Goal: Find specific page/section: Find specific page/section

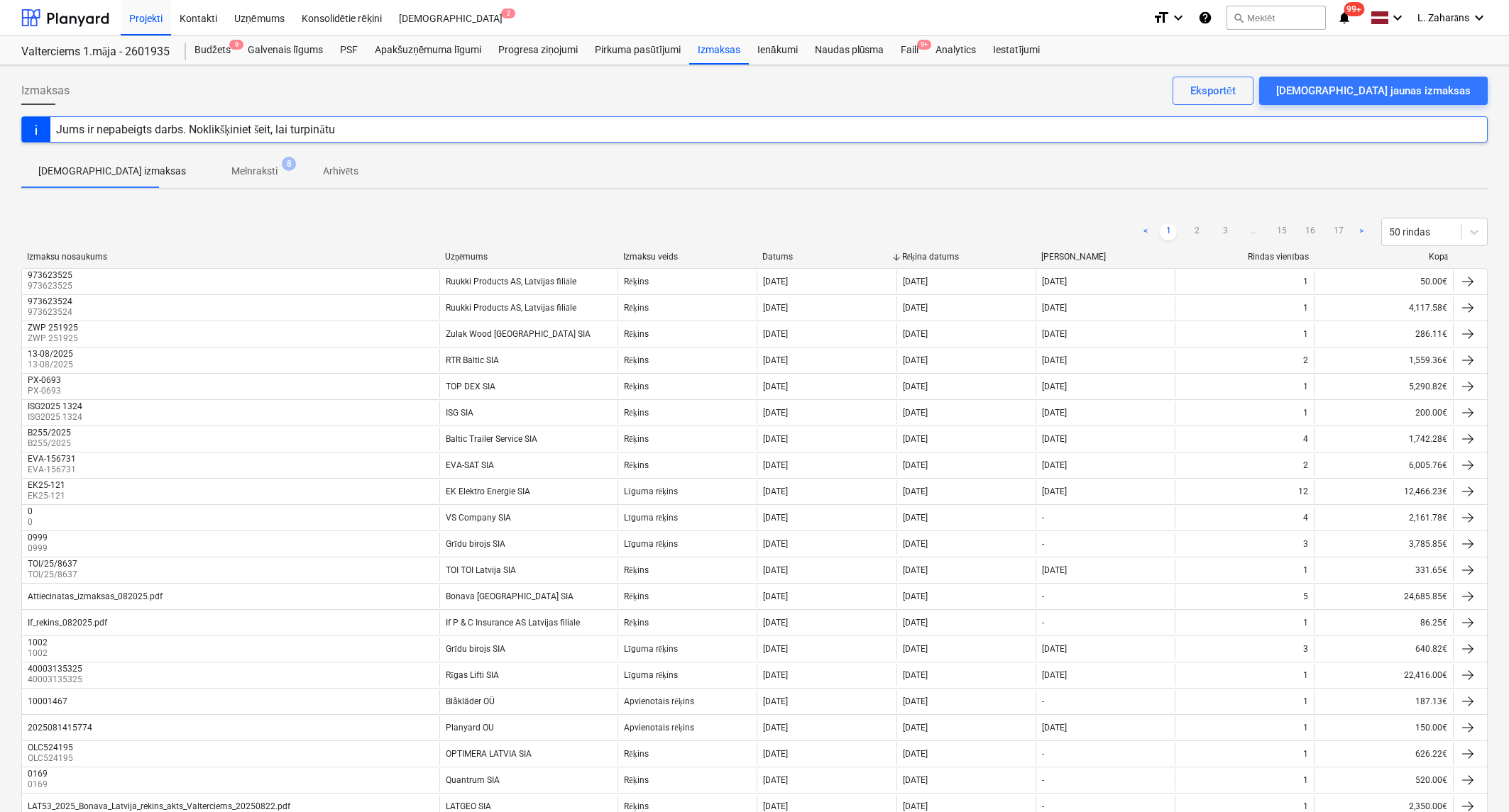
click at [111, 594] on div "Attiecinatas_izmaksas_082025.pdf" at bounding box center [95, 596] width 135 height 10
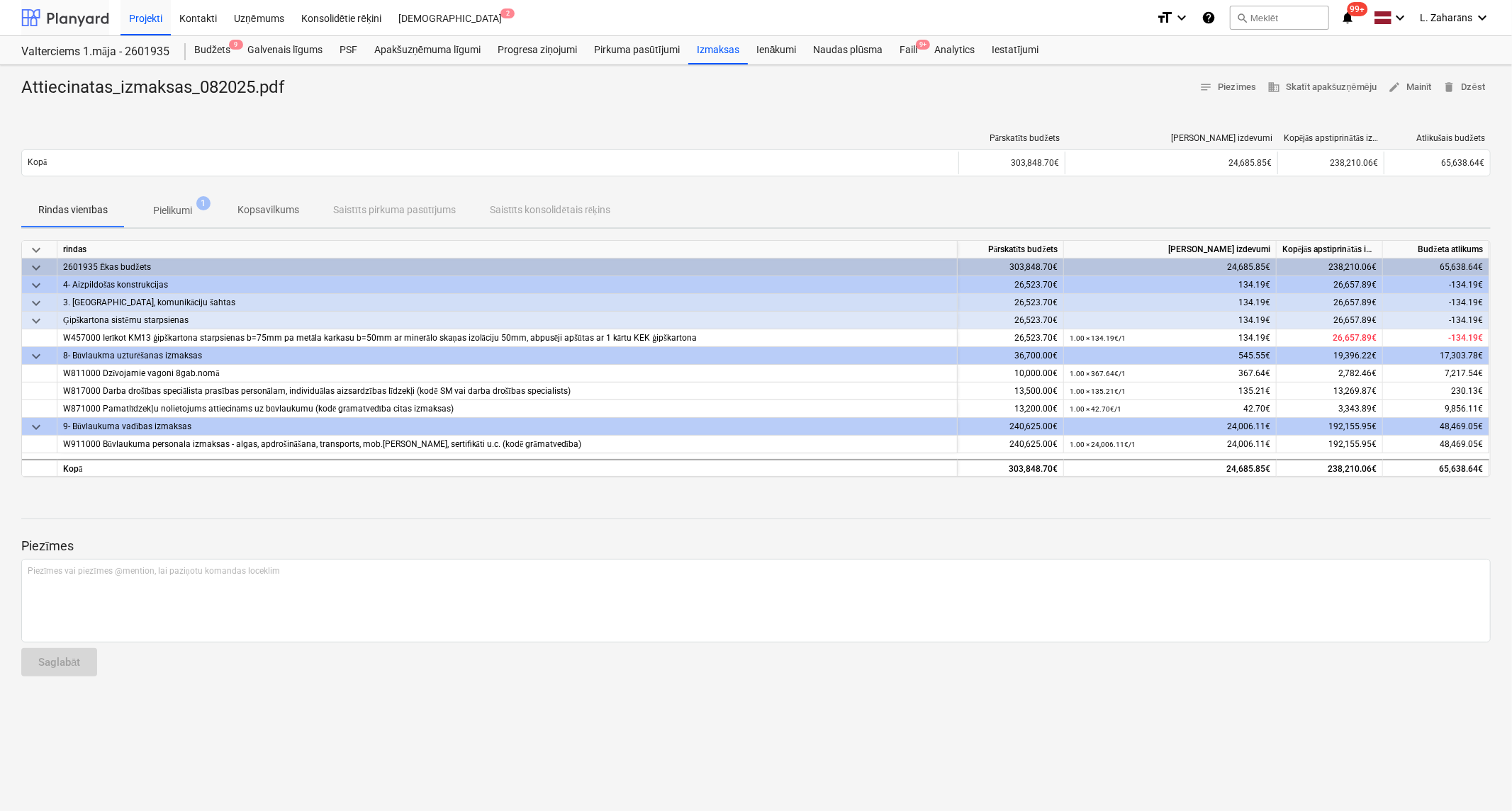
click at [57, 14] on div at bounding box center [65, 17] width 88 height 35
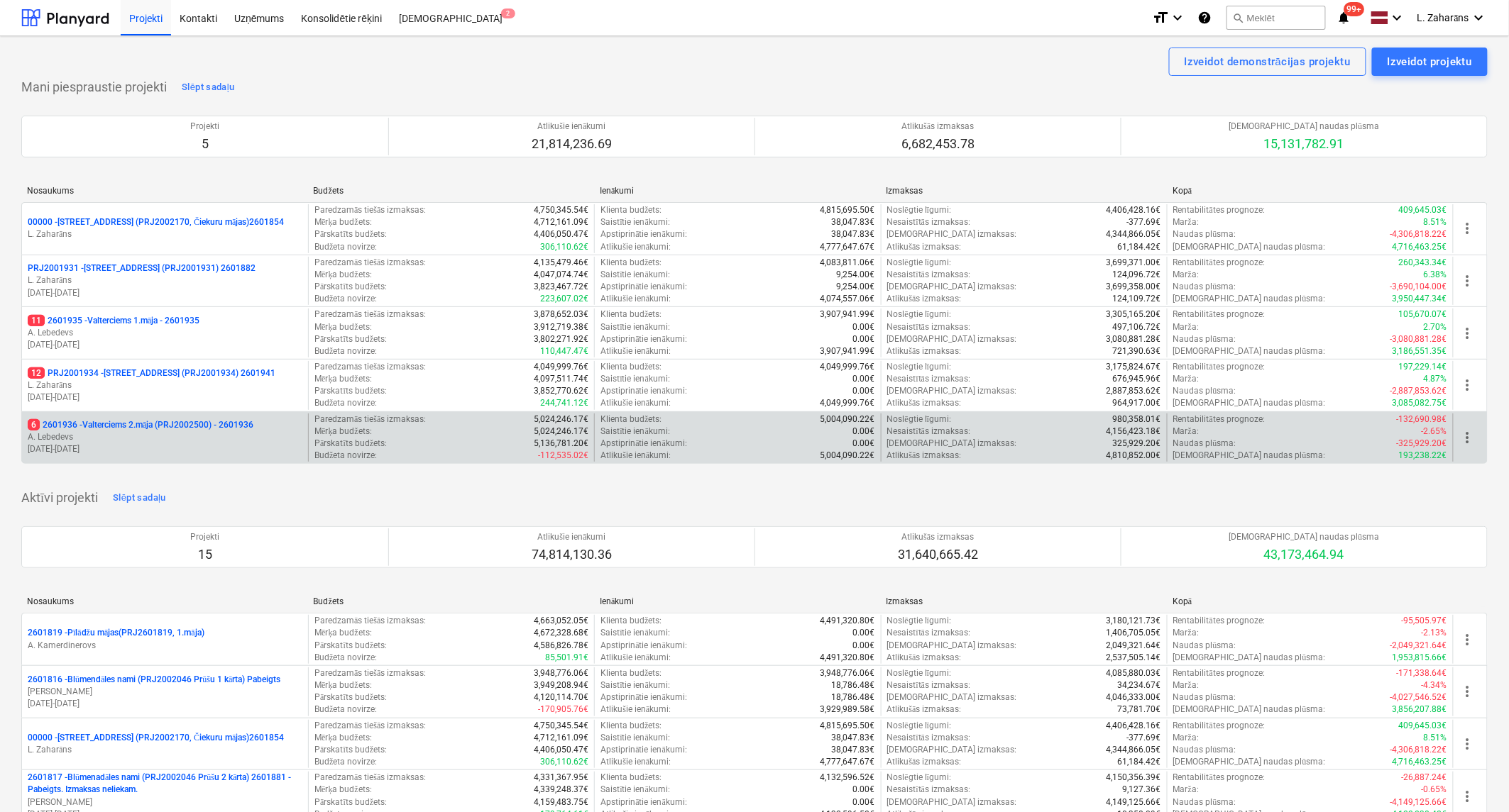
click at [131, 424] on p "6 2601936 - Valterciems 2.māja (PRJ2002500) - 2601936" at bounding box center [141, 426] width 226 height 12
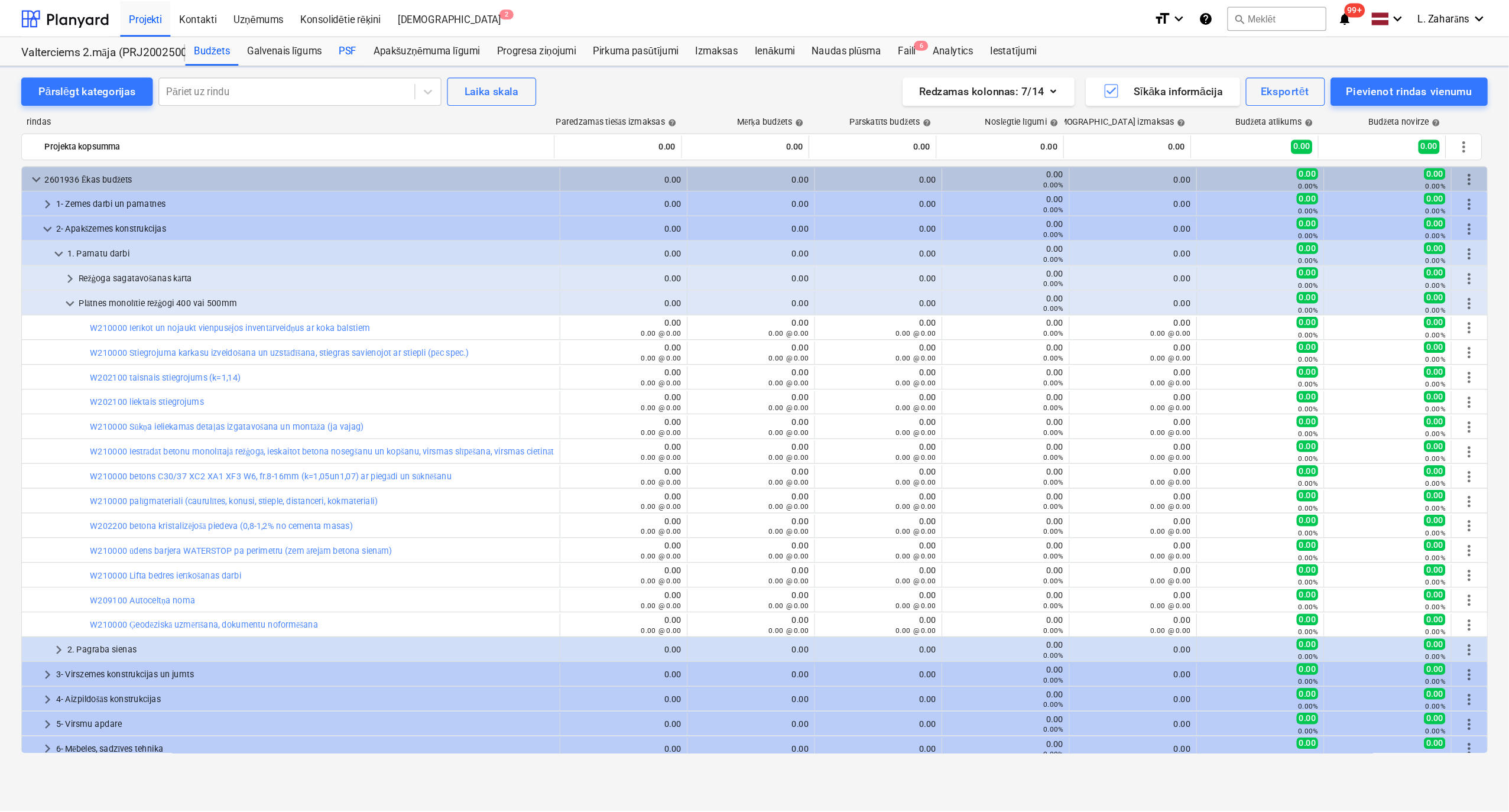
scroll to position [192, 0]
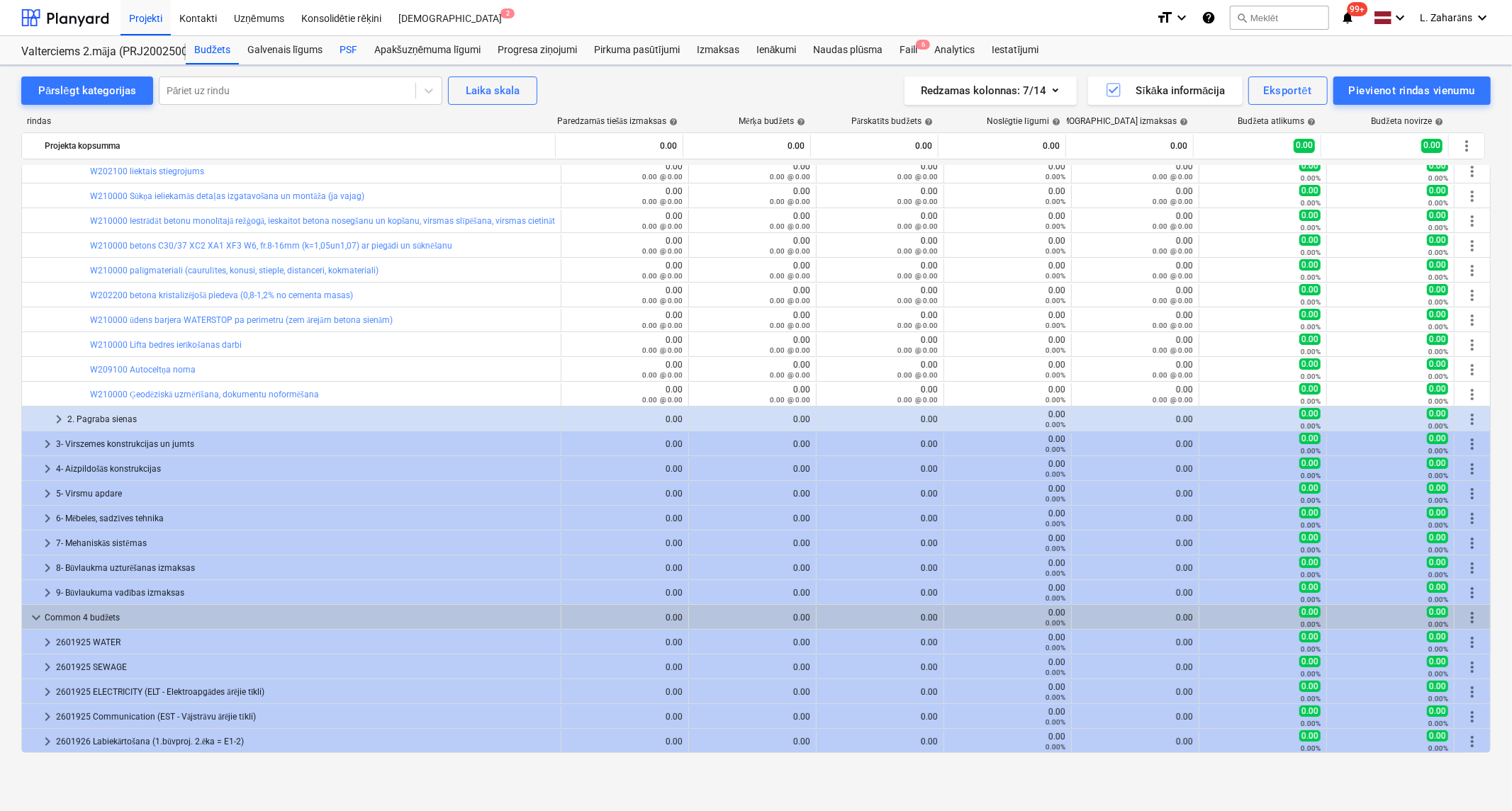
click at [348, 43] on div "PSF" at bounding box center [349, 50] width 35 height 29
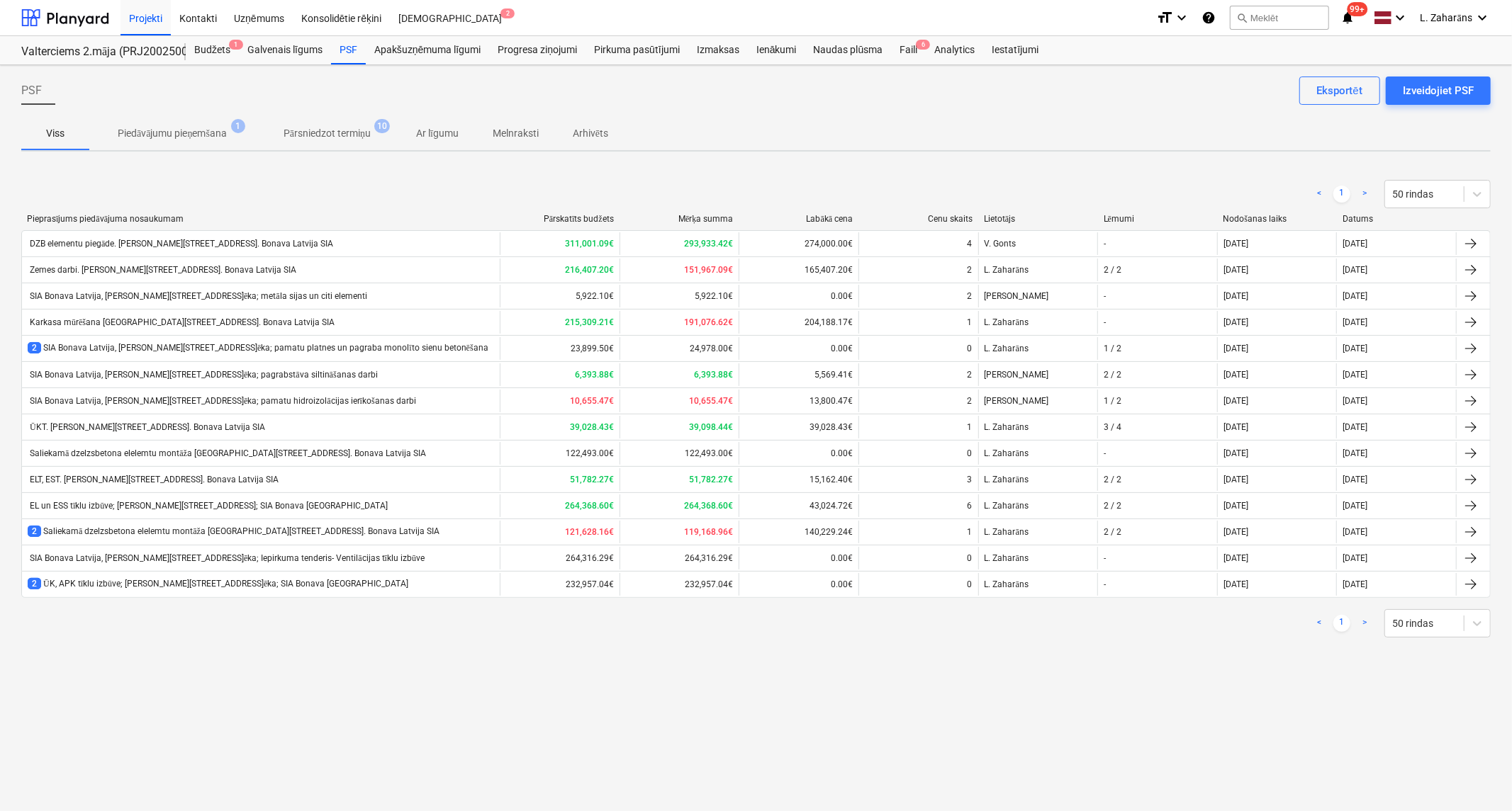
click at [143, 508] on div "EL un ESS tīklu izbūve; [PERSON_NAME][STREET_ADDRESS]; SIA Bonava [GEOGRAPHIC_D…" at bounding box center [207, 506] width 360 height 11
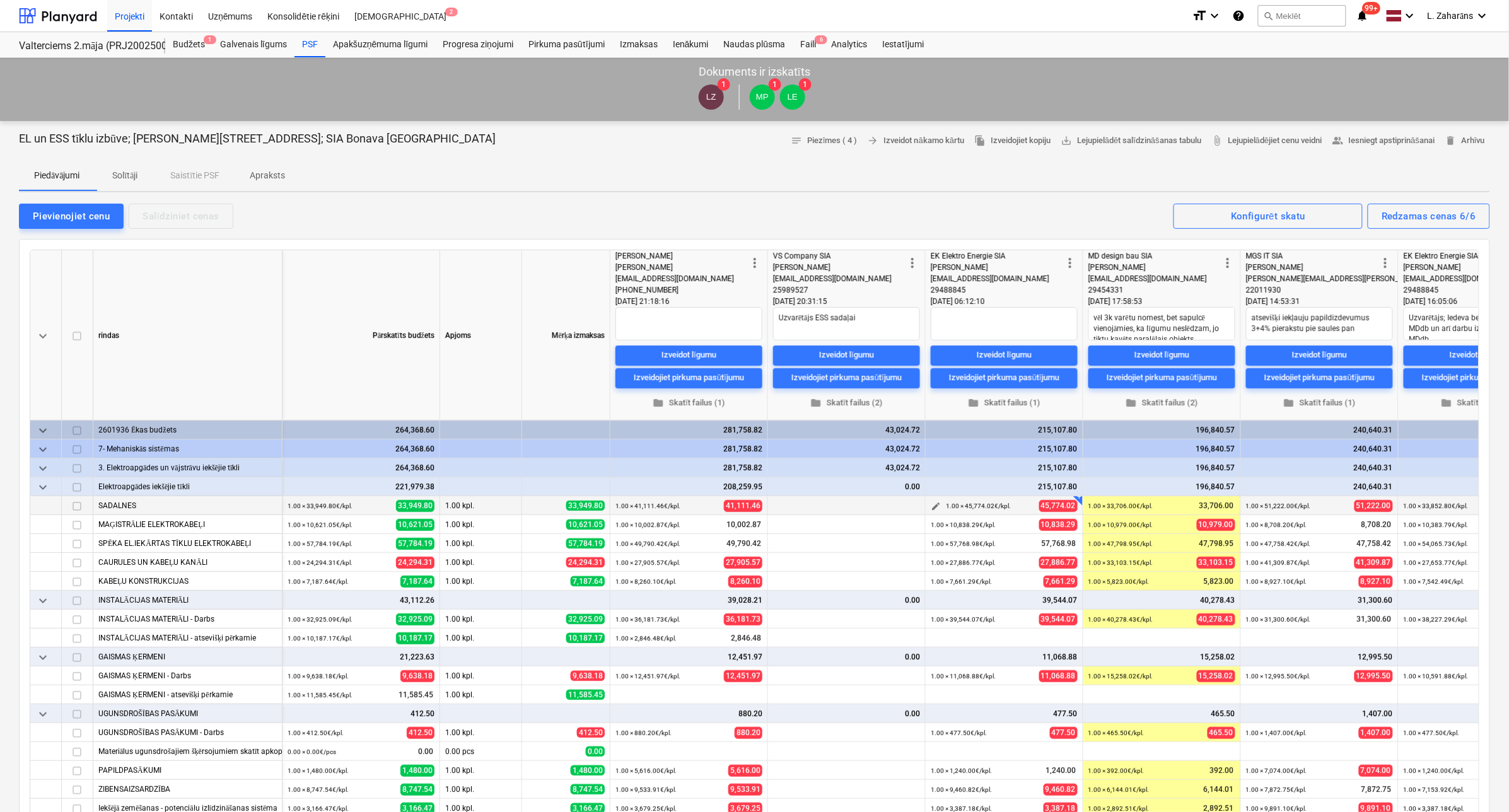
type textarea "x"
